Goal: Transaction & Acquisition: Purchase product/service

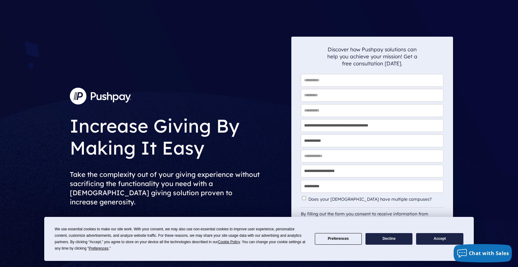
scroll to position [1, 0]
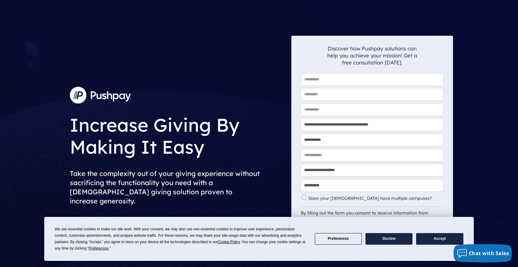
click at [280, 159] on h1 "Increase Giving By Making It Easy" at bounding box center [178, 134] width 217 height 50
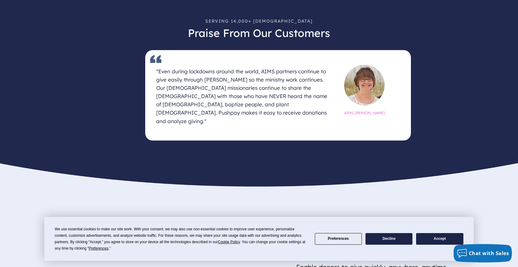
scroll to position [435, 0]
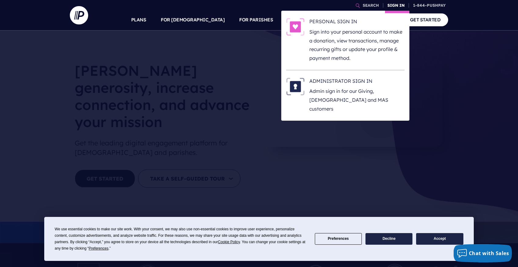
click at [399, 6] on link "SIGN IN" at bounding box center [396, 5] width 22 height 11
click at [352, 43] on p "Sign into your personal account to make a donation, view transactions, manage r…" at bounding box center [356, 44] width 95 height 35
click at [395, 7] on link "SIGN IN" at bounding box center [396, 5] width 22 height 11
click at [330, 36] on p "Sign into your personal account to make a donation, view transactions, manage r…" at bounding box center [356, 44] width 95 height 35
